Goal: Transaction & Acquisition: Purchase product/service

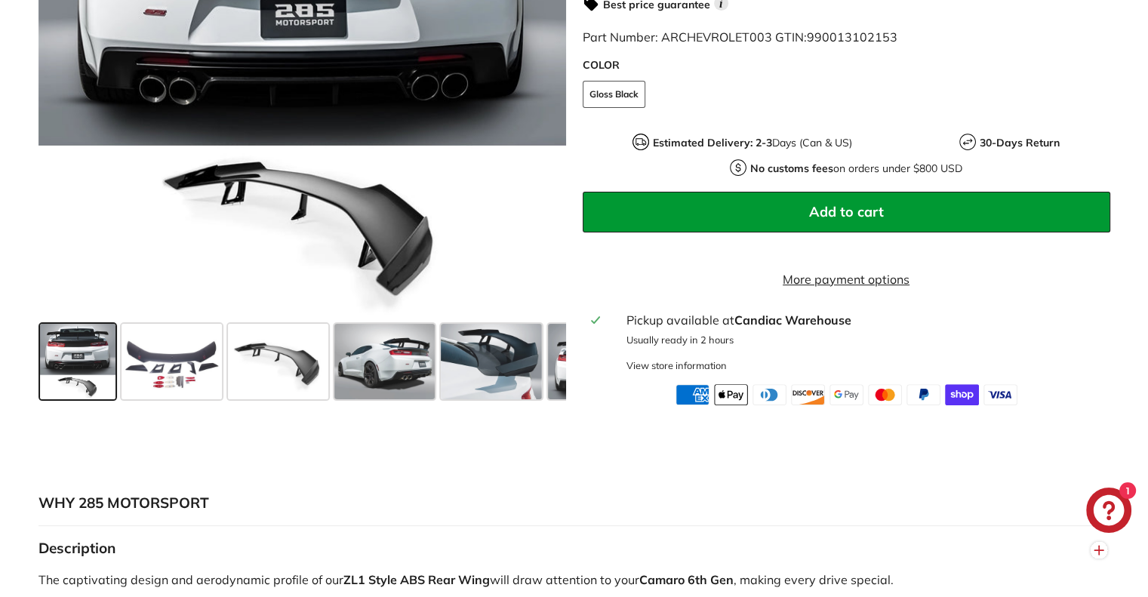
scroll to position [488, 0]
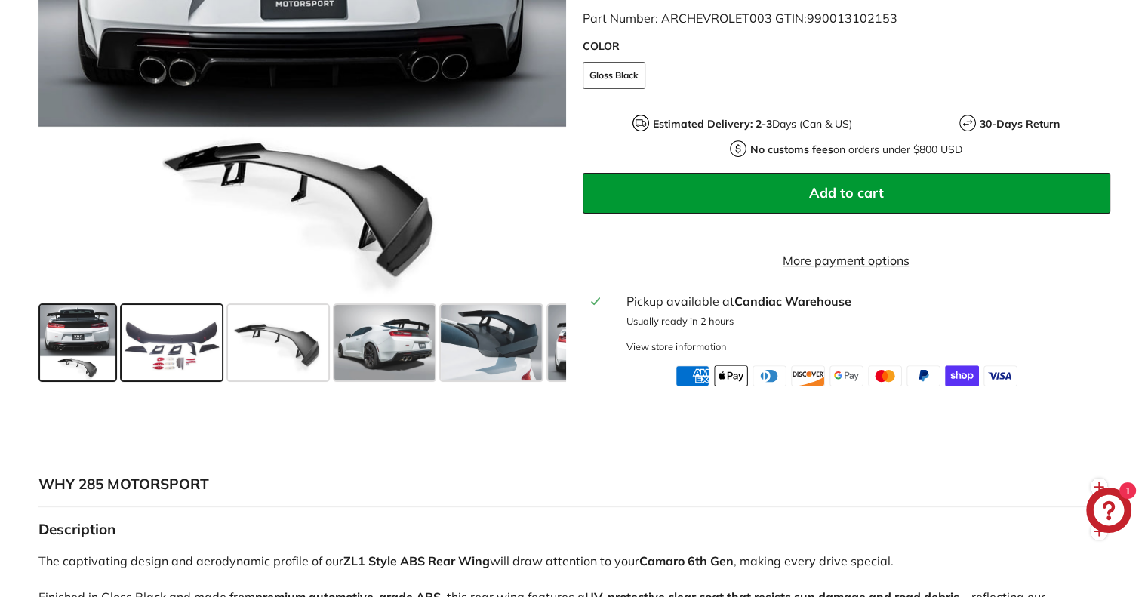
click at [132, 350] on span at bounding box center [172, 342] width 100 height 75
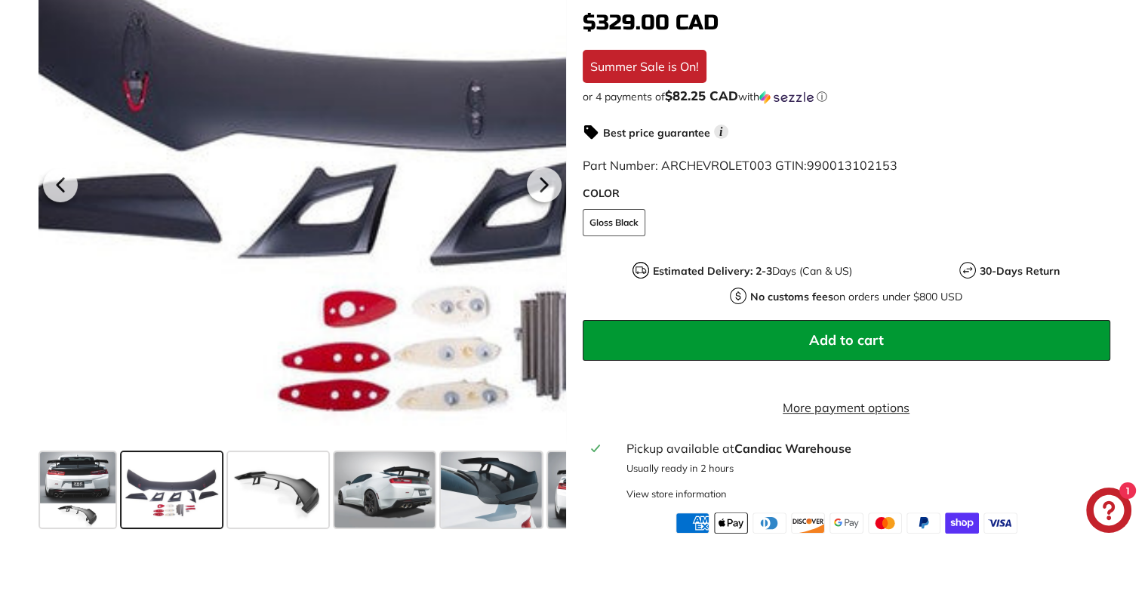
scroll to position [347, 0]
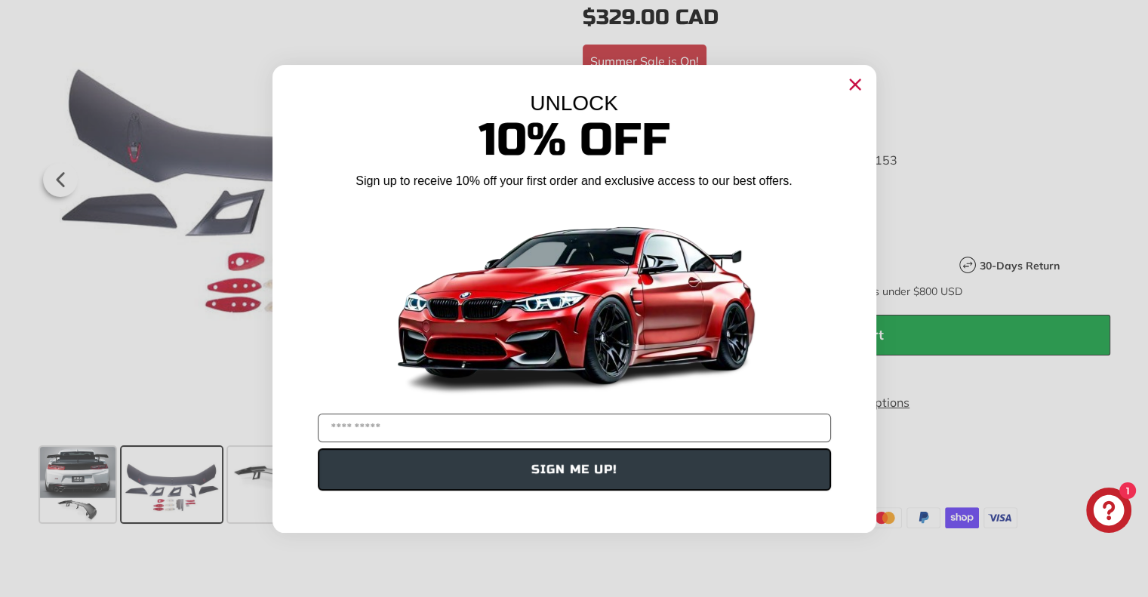
click at [535, 180] on div "UNLOCK 10% Off Sign up to receive 10% off your first order and exclusive access…" at bounding box center [575, 291] width 604 height 453
click at [858, 78] on circle "Close dialog" at bounding box center [854, 83] width 23 height 23
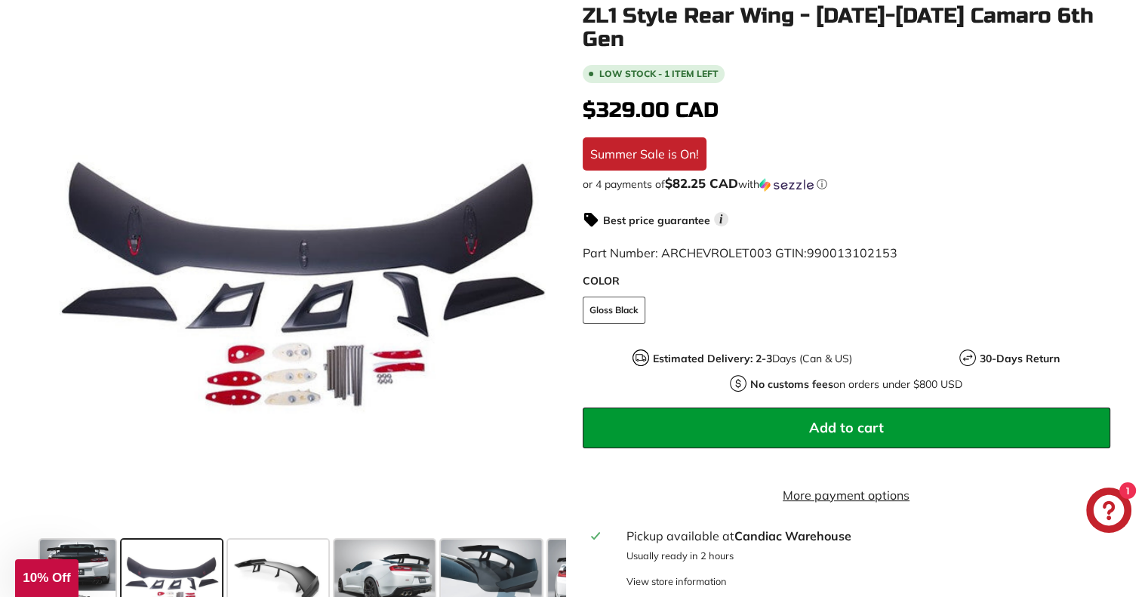
scroll to position [254, 0]
click at [541, 270] on icon at bounding box center [543, 272] width 6 height 13
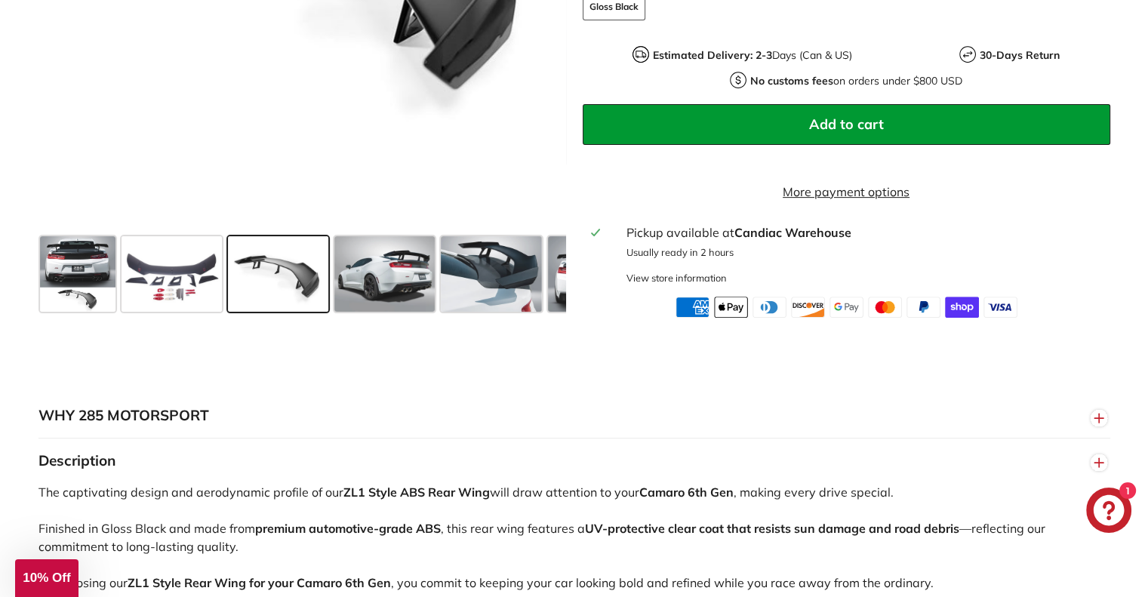
scroll to position [821, 0]
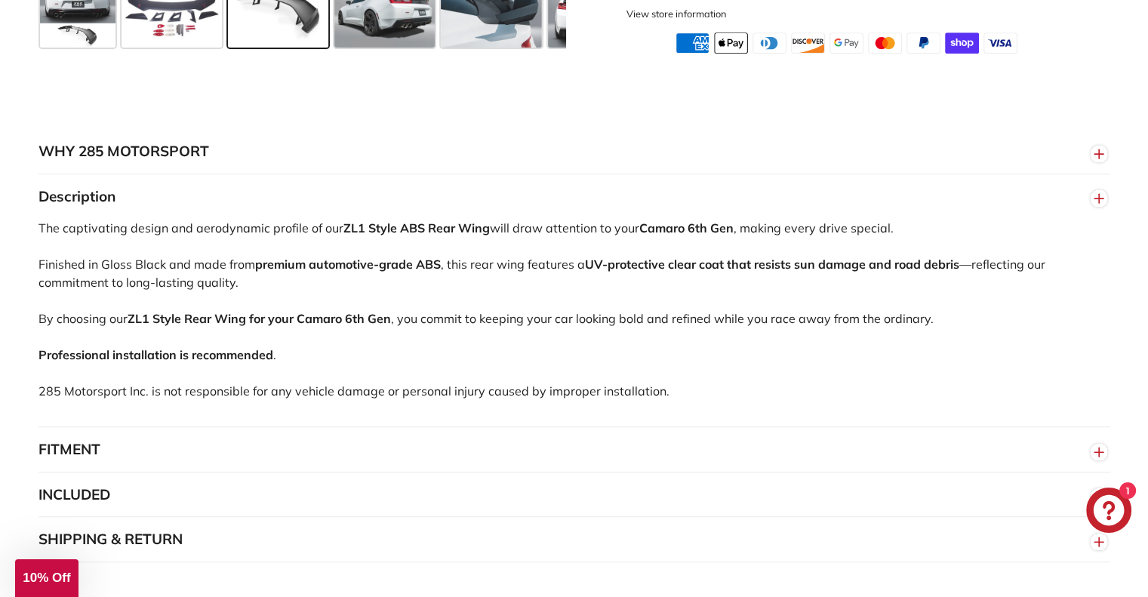
click at [141, 223] on div "The captivating design and aerodynamic profile of our ZL1 Style ABS Rear Wing w…" at bounding box center [575, 323] width 1072 height 208
click at [315, 445] on button "FITMENT" at bounding box center [575, 450] width 1072 height 45
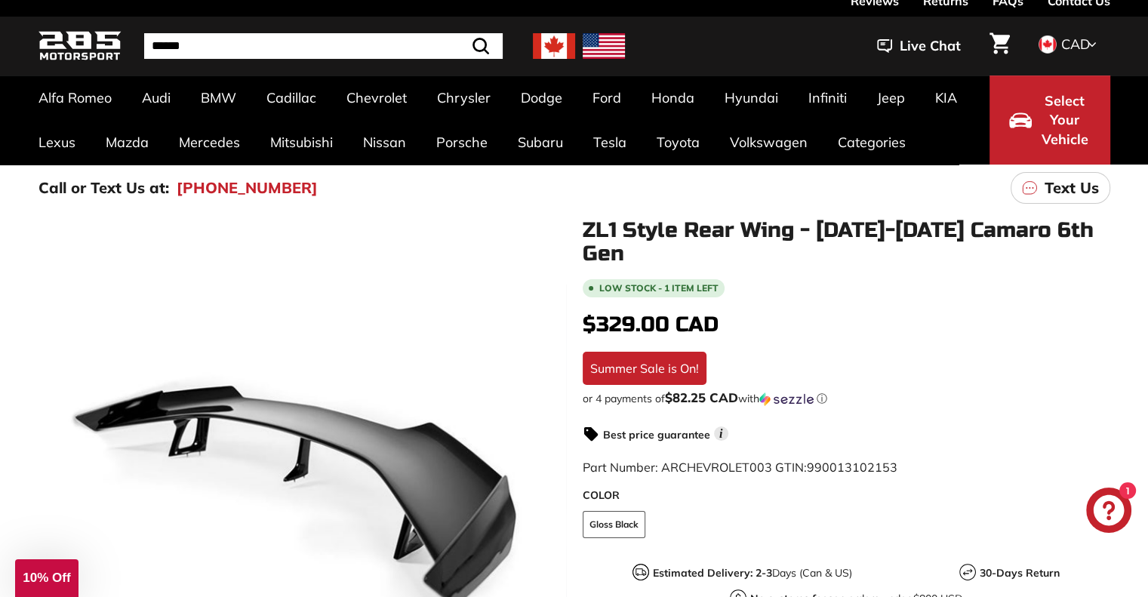
scroll to position [0, 0]
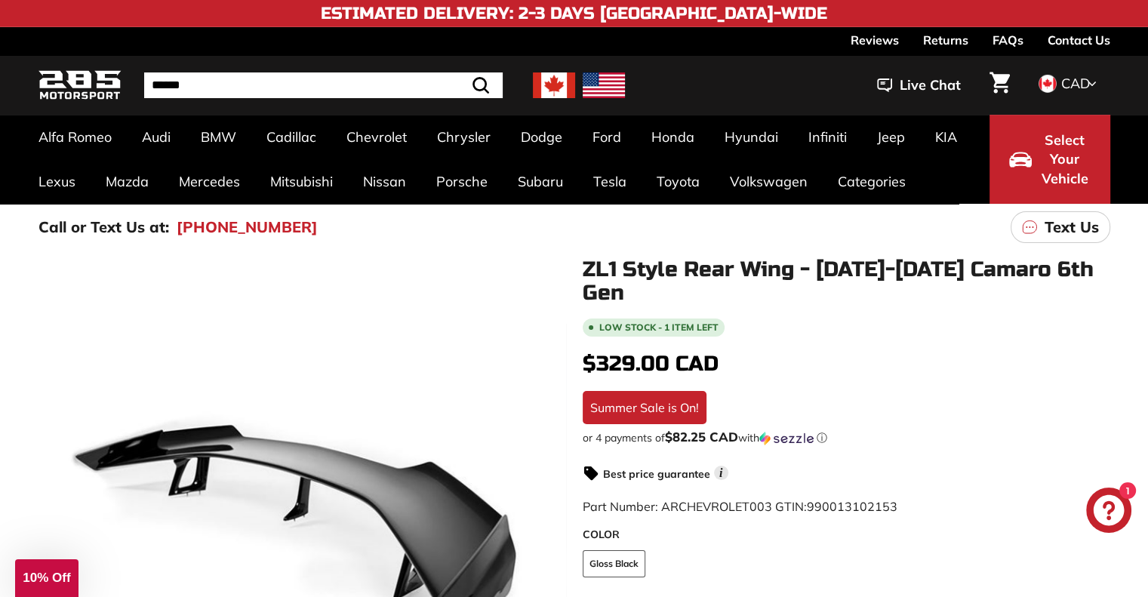
click at [590, 266] on h1 "ZL1 Style Rear Wing - [DATE]-[DATE] Camaro 6th Gen" at bounding box center [847, 281] width 528 height 47
drag, startPoint x: 590, startPoint y: 266, endPoint x: 716, endPoint y: 273, distance: 126.3
click at [664, 275] on h1 "ZL1 Style Rear Wing - [DATE]-[DATE] Camaro 6th Gen" at bounding box center [847, 281] width 528 height 47
click at [947, 270] on h1 "ZL1 Style Rear Wing - [DATE]-[DATE] Camaro 6th Gen" at bounding box center [847, 281] width 528 height 47
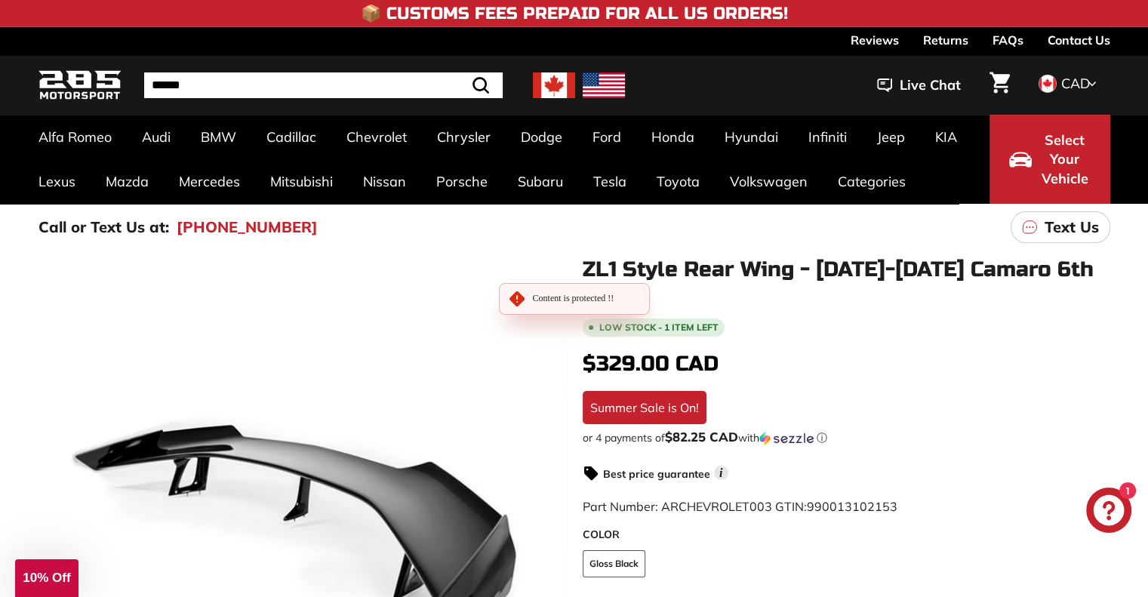
click at [947, 270] on h1 "ZL1 Style Rear Wing - [DATE]-[DATE] Camaro 6th Gen" at bounding box center [847, 281] width 528 height 47
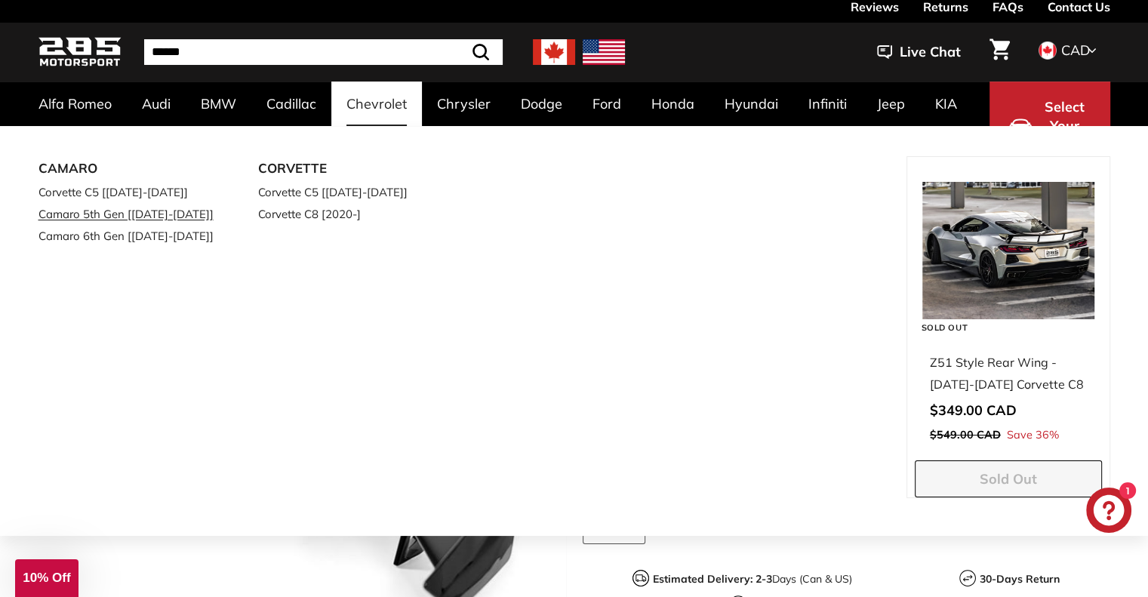
click at [107, 208] on link "Camaro 5th Gen [[DATE]-[DATE]]" at bounding box center [128, 214] width 178 height 22
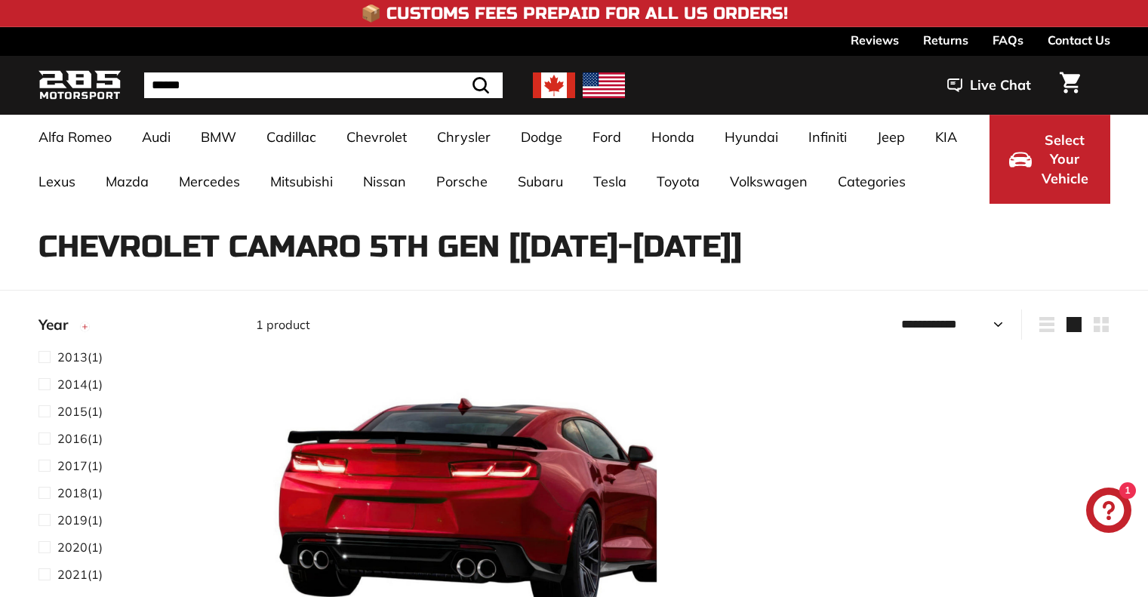
select select "**********"
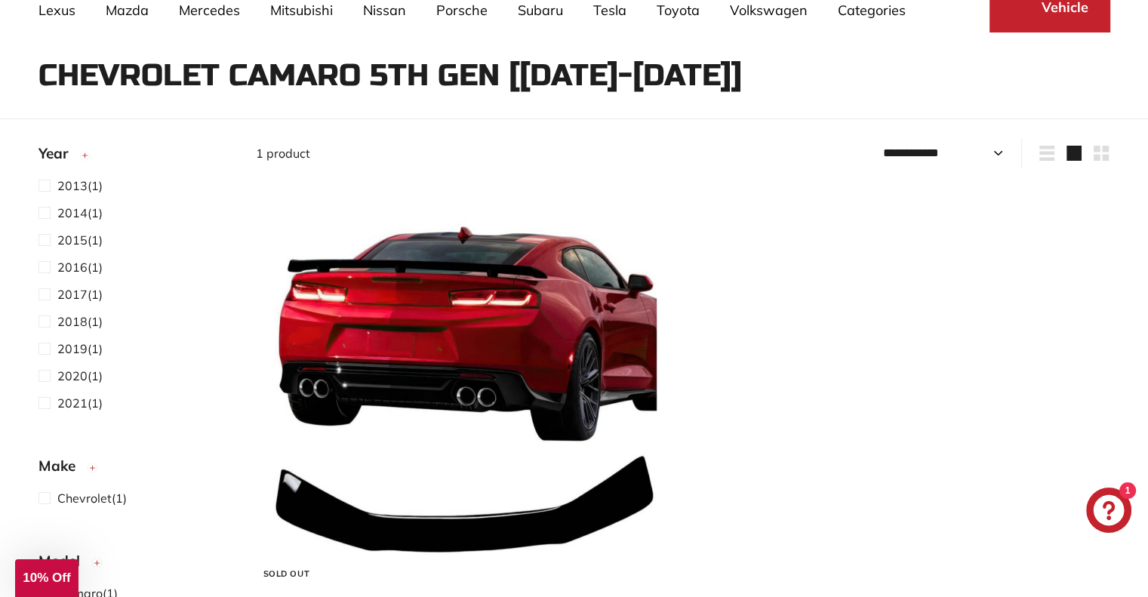
scroll to position [171, 0]
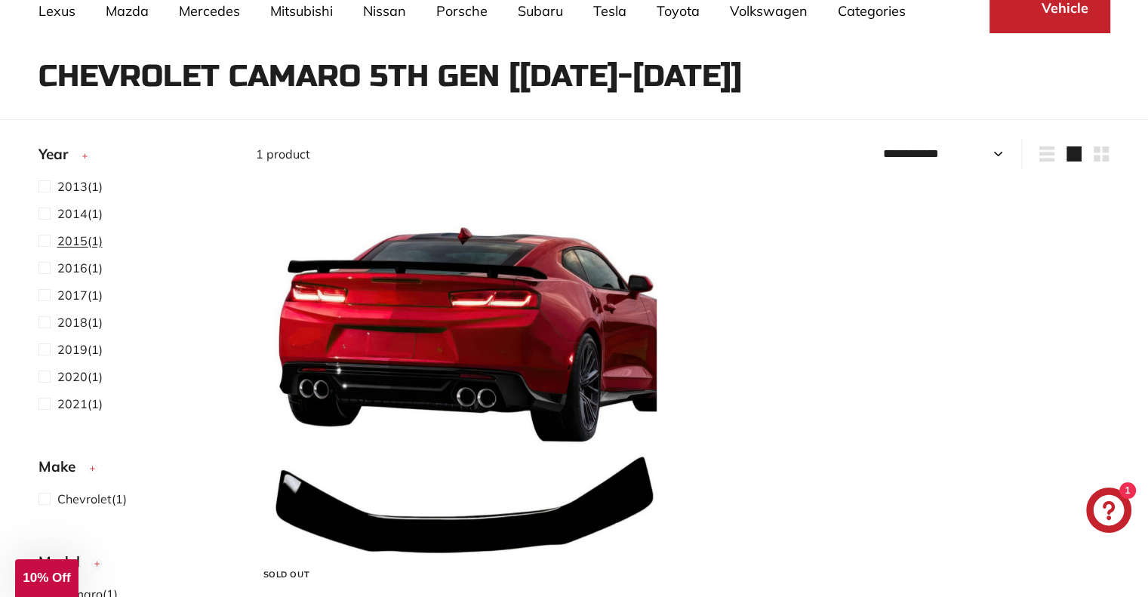
click at [44, 236] on span at bounding box center [48, 241] width 19 height 18
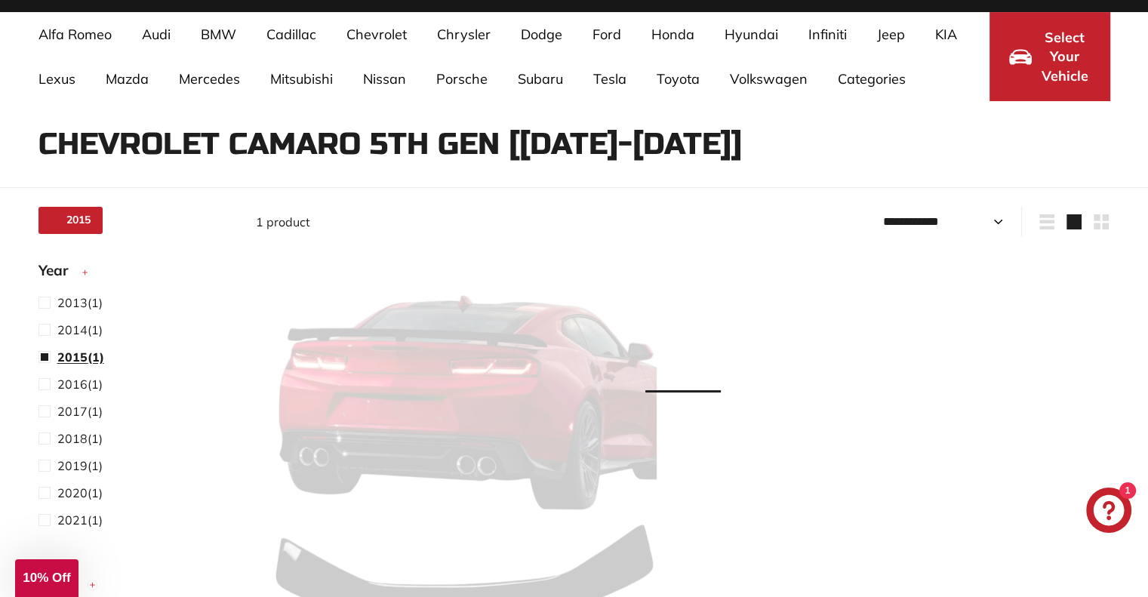
scroll to position [98, 0]
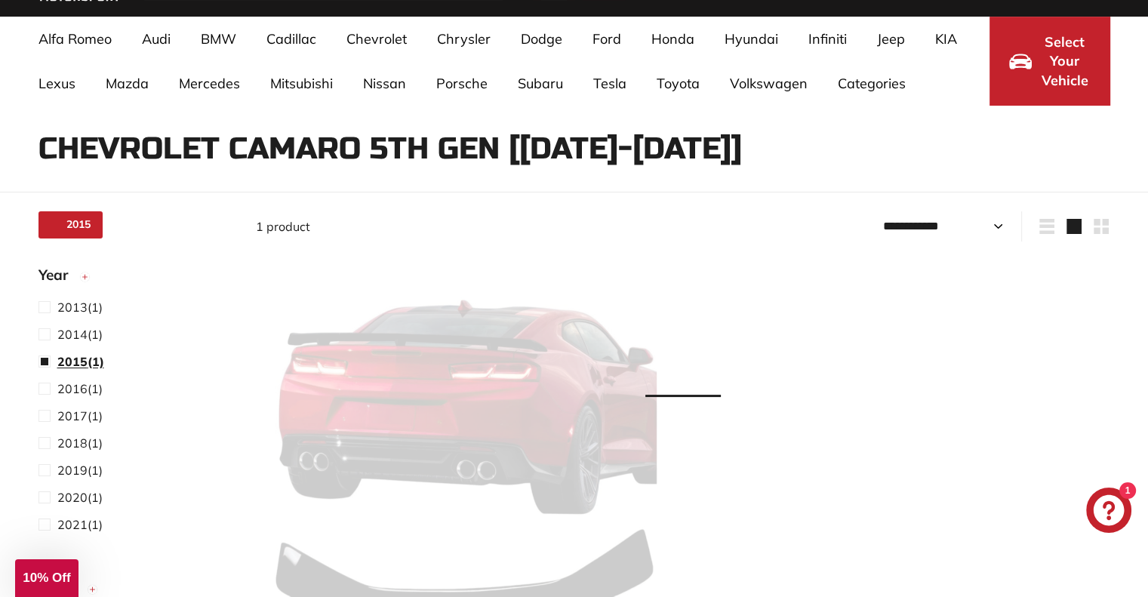
select select "**********"
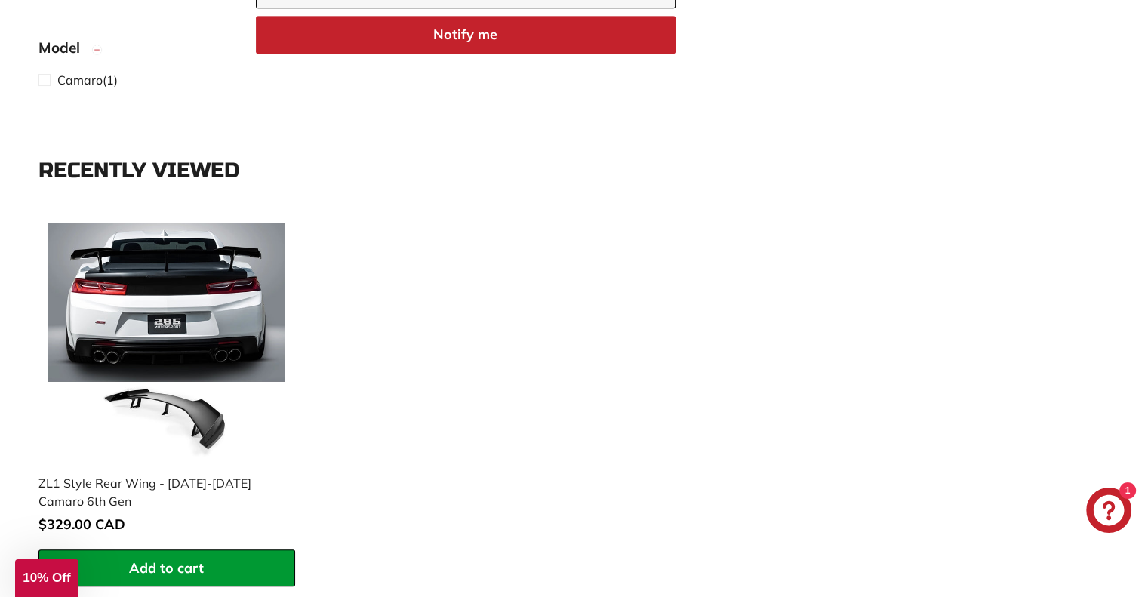
scroll to position [856, 0]
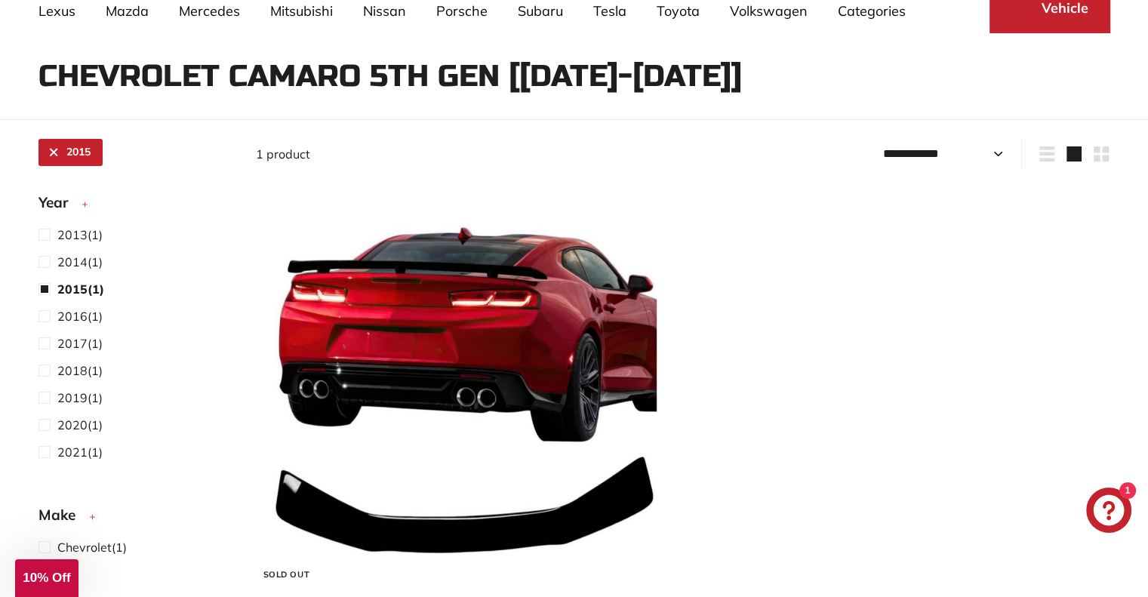
select select "**********"
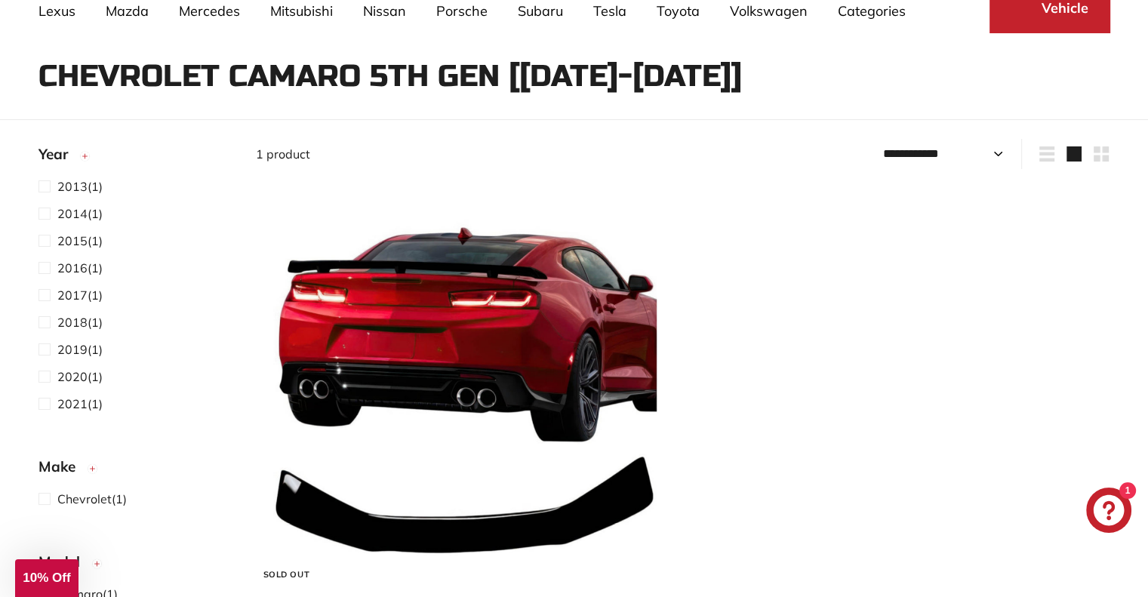
scroll to position [98, 0]
